Goal: Find specific page/section: Find specific page/section

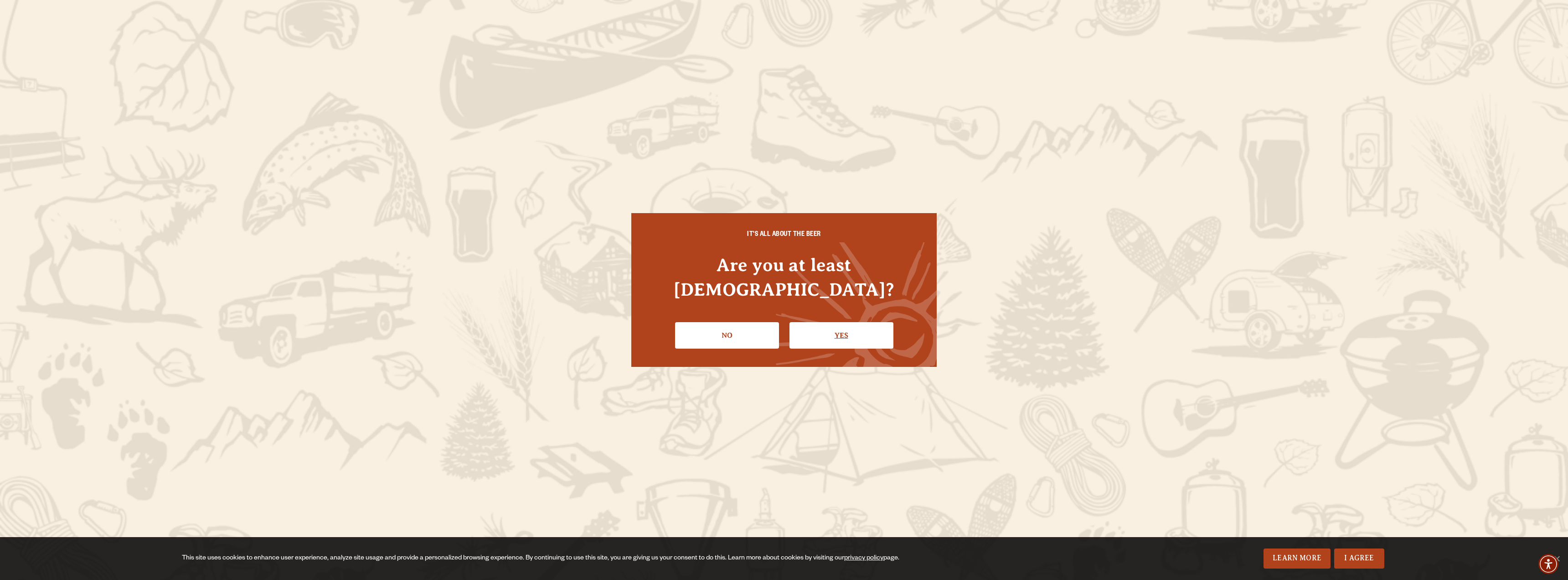
click at [847, 322] on link "Yes" at bounding box center [842, 335] width 104 height 26
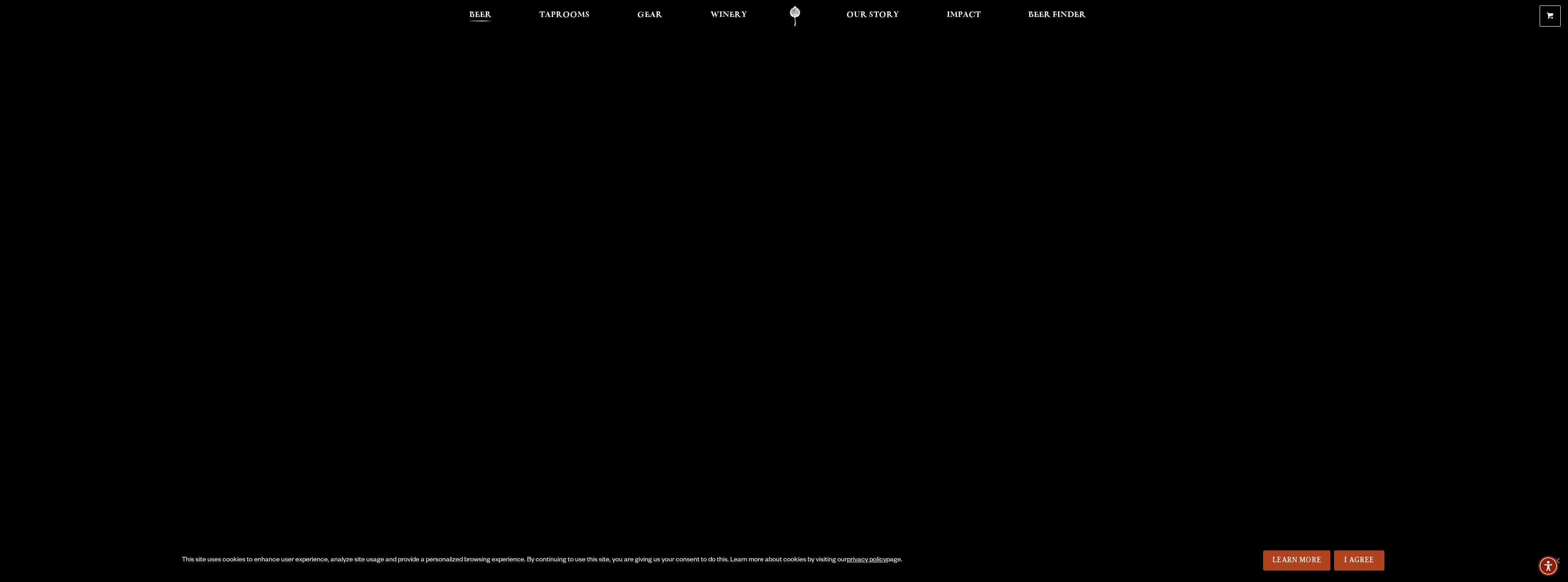
click at [478, 12] on span "Beer" at bounding box center [480, 15] width 23 height 7
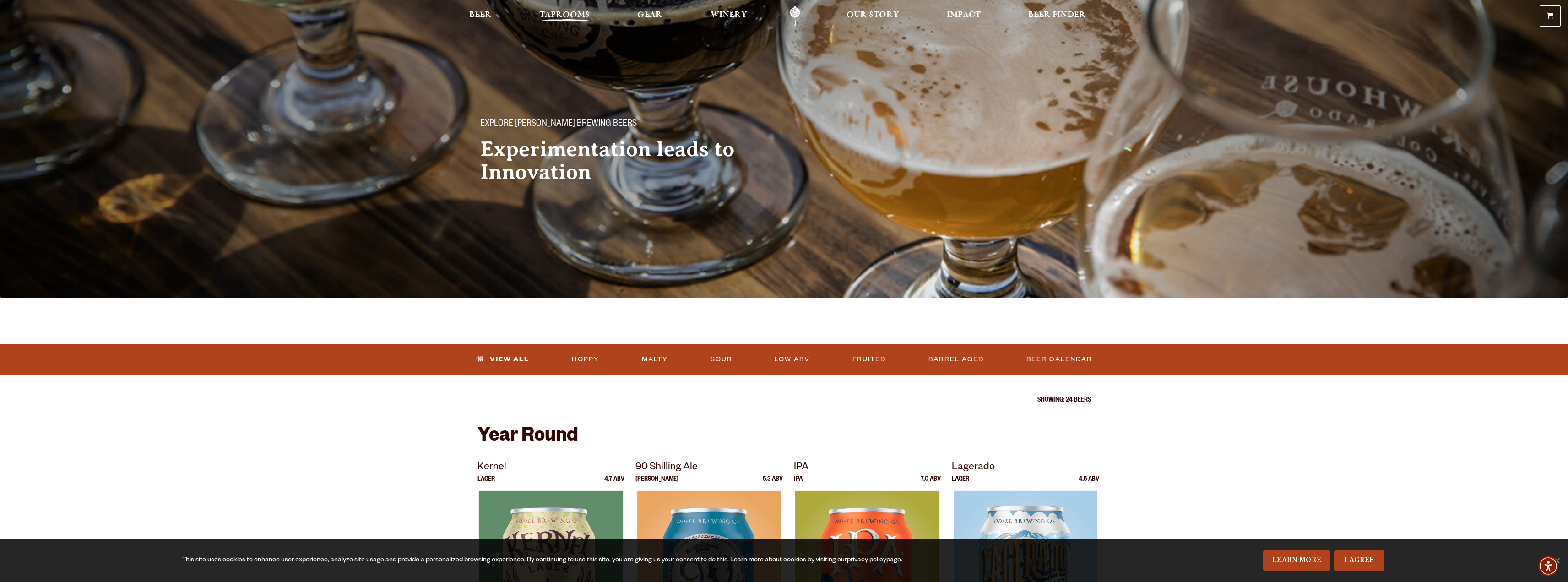
click at [550, 16] on span "Taprooms" at bounding box center [564, 15] width 51 height 7
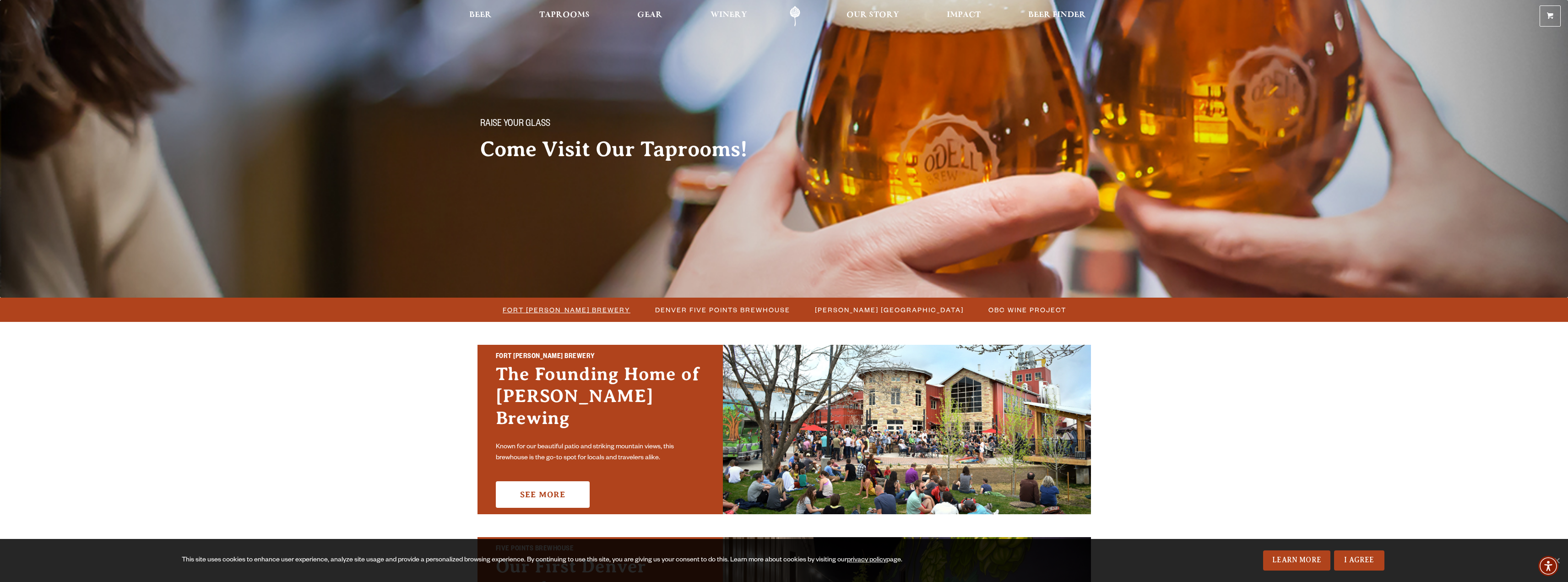
click at [555, 308] on span "Fort [PERSON_NAME] Brewery" at bounding box center [566, 310] width 127 height 13
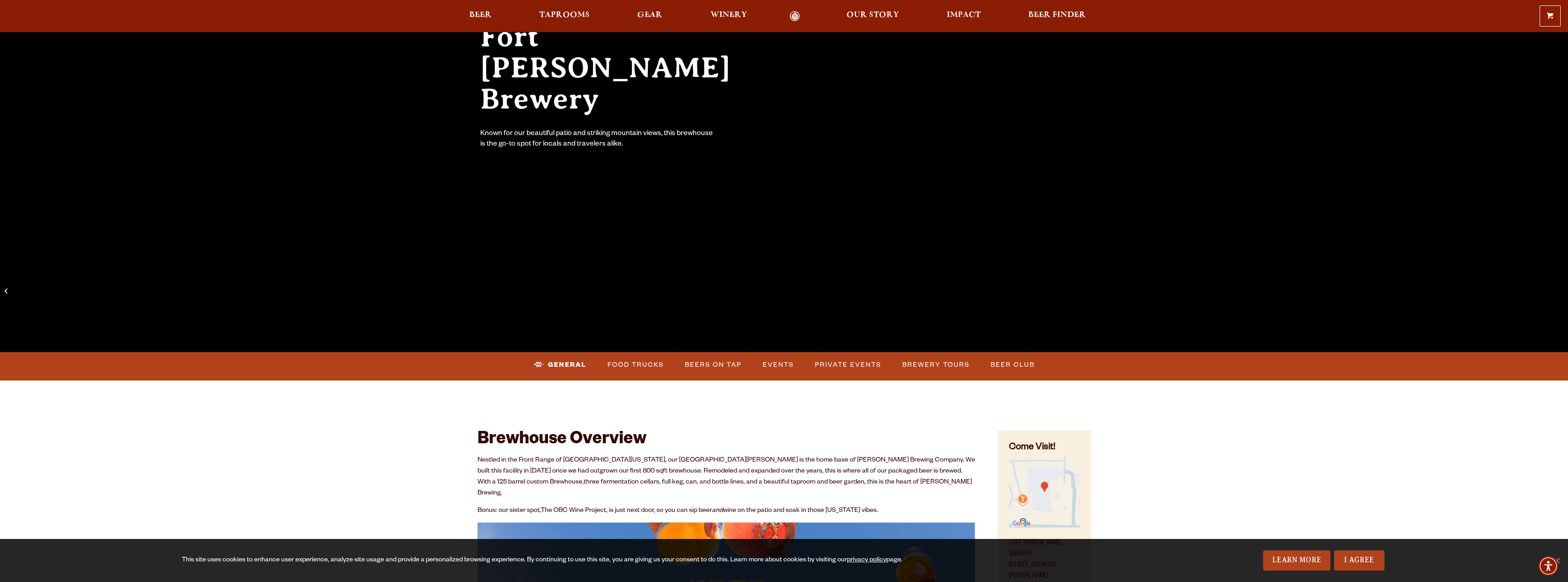
scroll to position [138, 0]
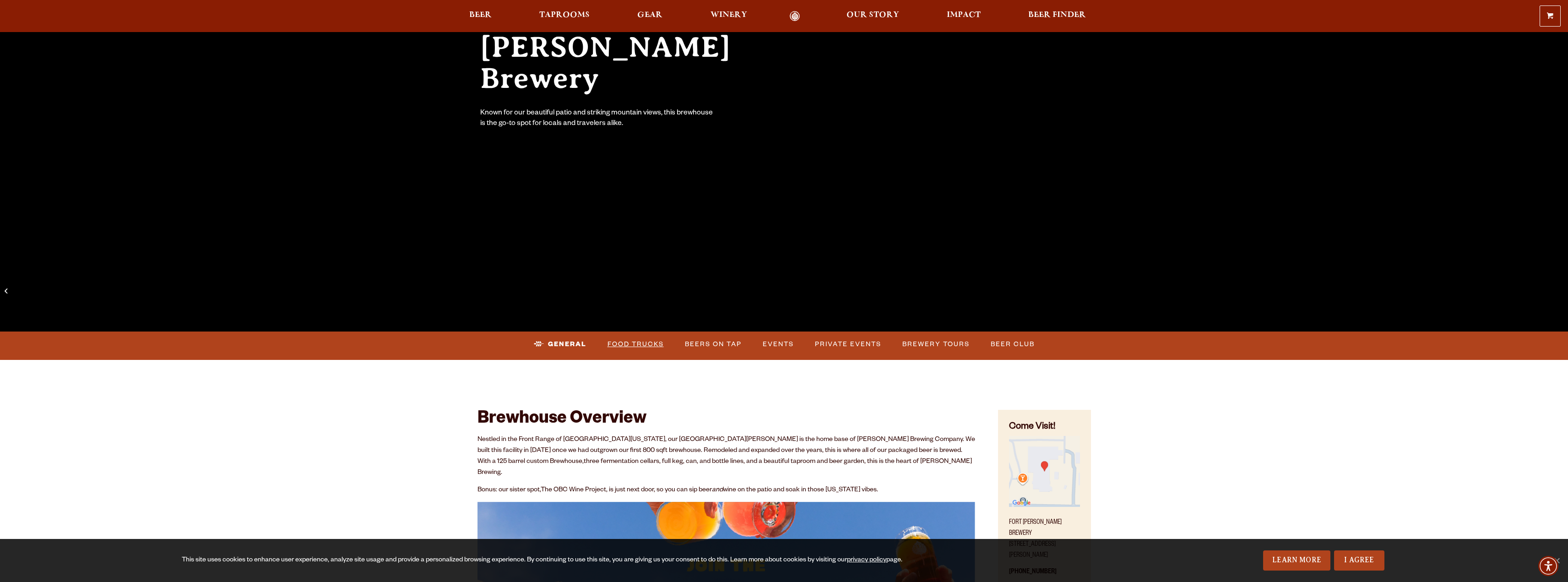
click at [617, 343] on link "Food Trucks" at bounding box center [636, 344] width 64 height 21
click at [653, 343] on link "Food Trucks" at bounding box center [628, 344] width 80 height 21
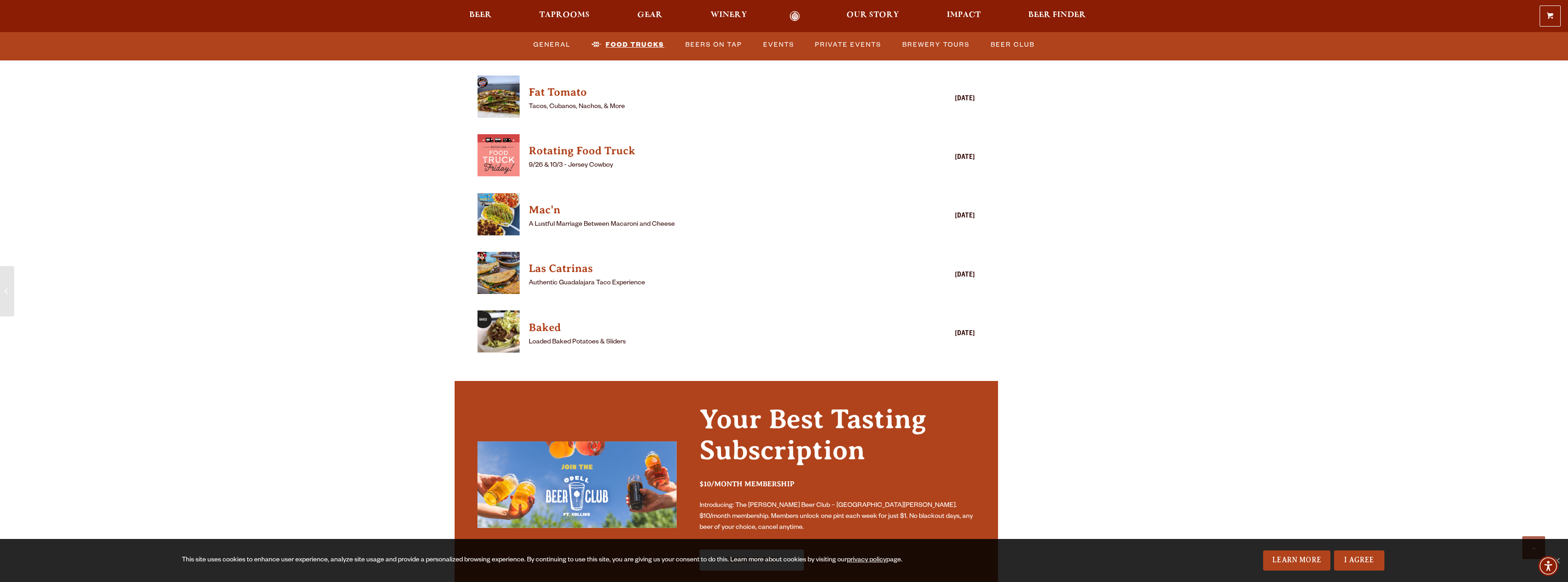
scroll to position [2608, 0]
